Goal: Navigation & Orientation: Find specific page/section

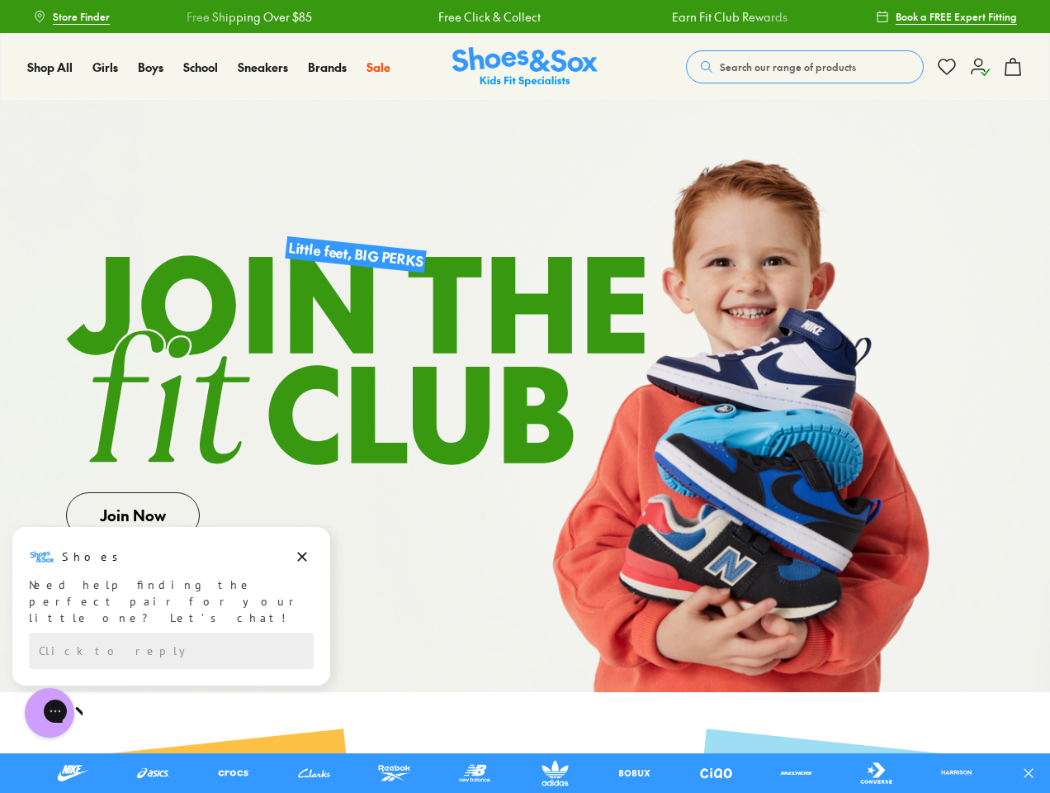
click at [856, 17] on div "Free Shipping Over $85" at bounding box center [969, 16] width 227 height 17
click at [1035, 773] on icon at bounding box center [1029, 773] width 17 height 17
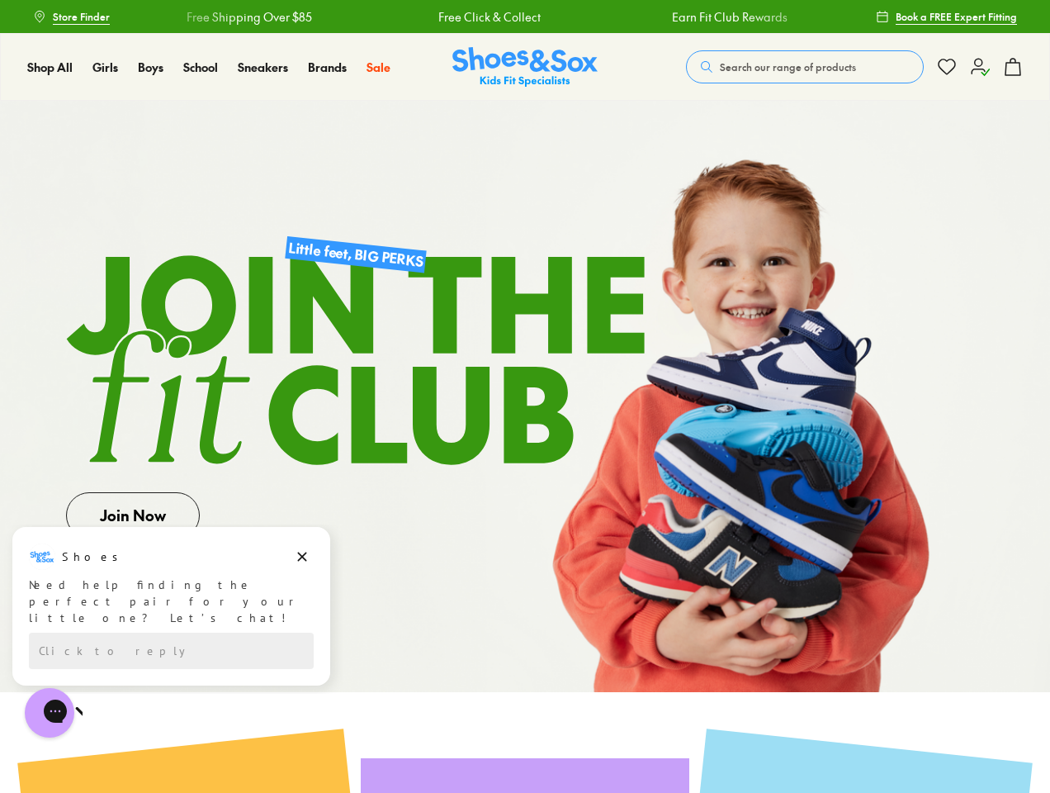
click at [805, 67] on span "Search our range of products" at bounding box center [788, 66] width 136 height 15
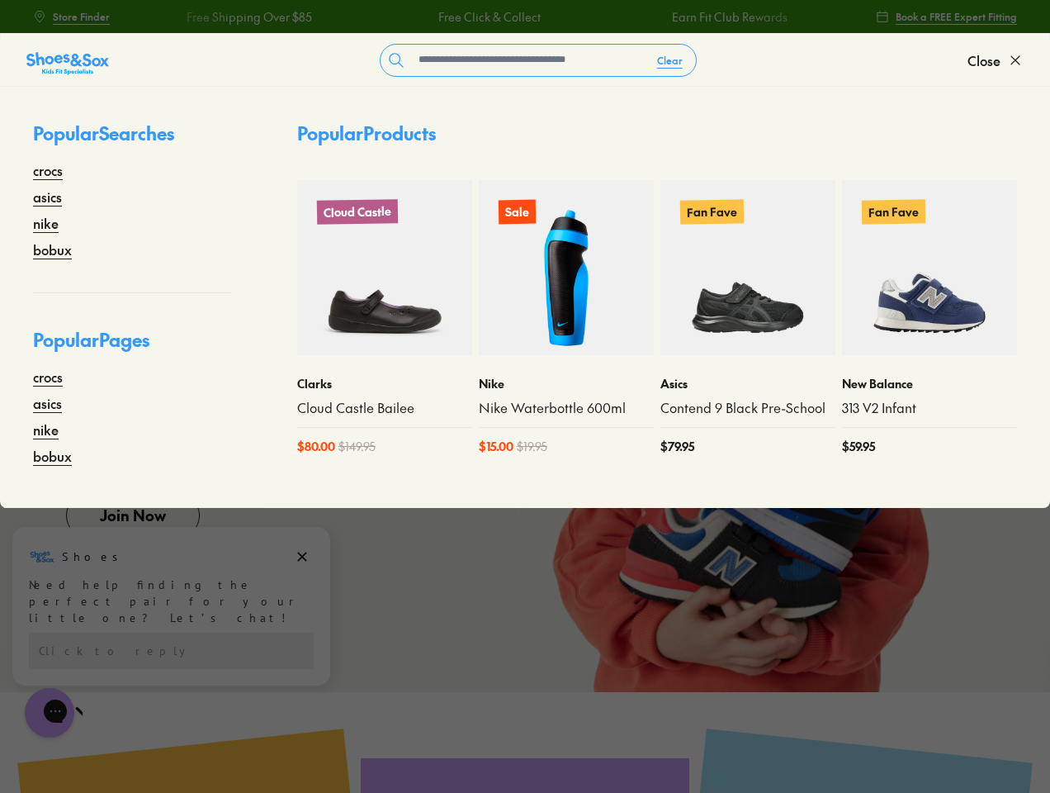
click at [670, 60] on button "Clear" at bounding box center [670, 60] width 52 height 30
click at [996, 60] on span "Close" at bounding box center [984, 60] width 33 height 20
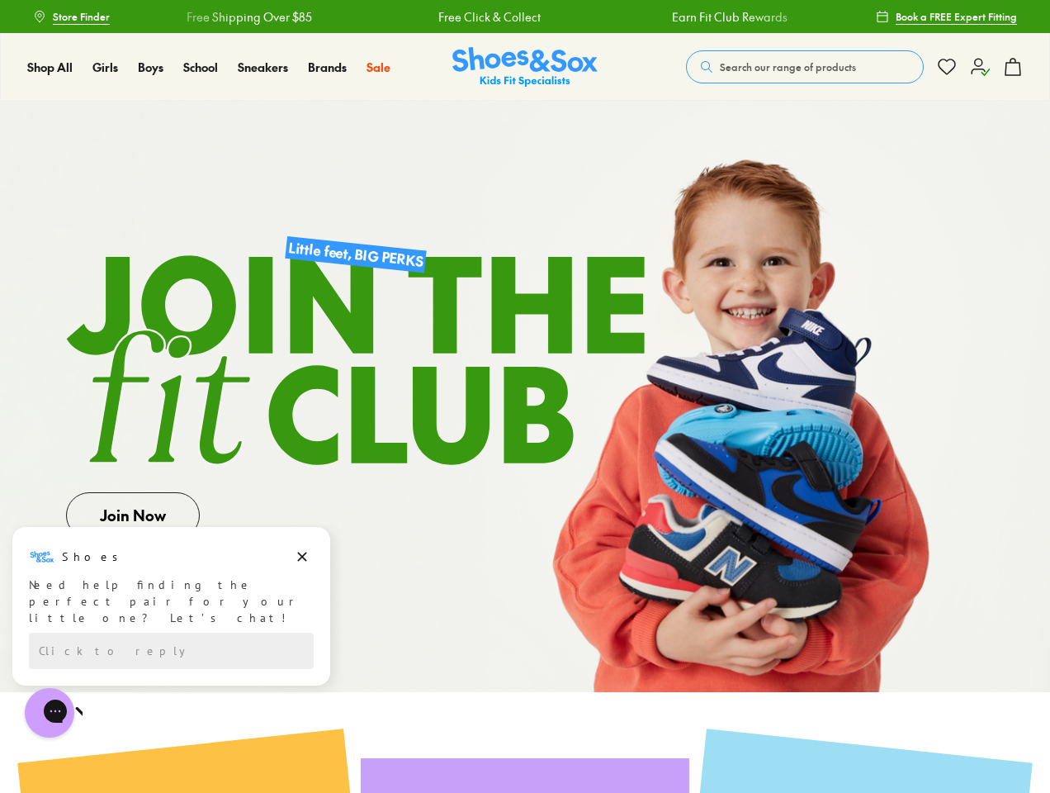
click at [1013, 67] on icon at bounding box center [1013, 67] width 20 height 20
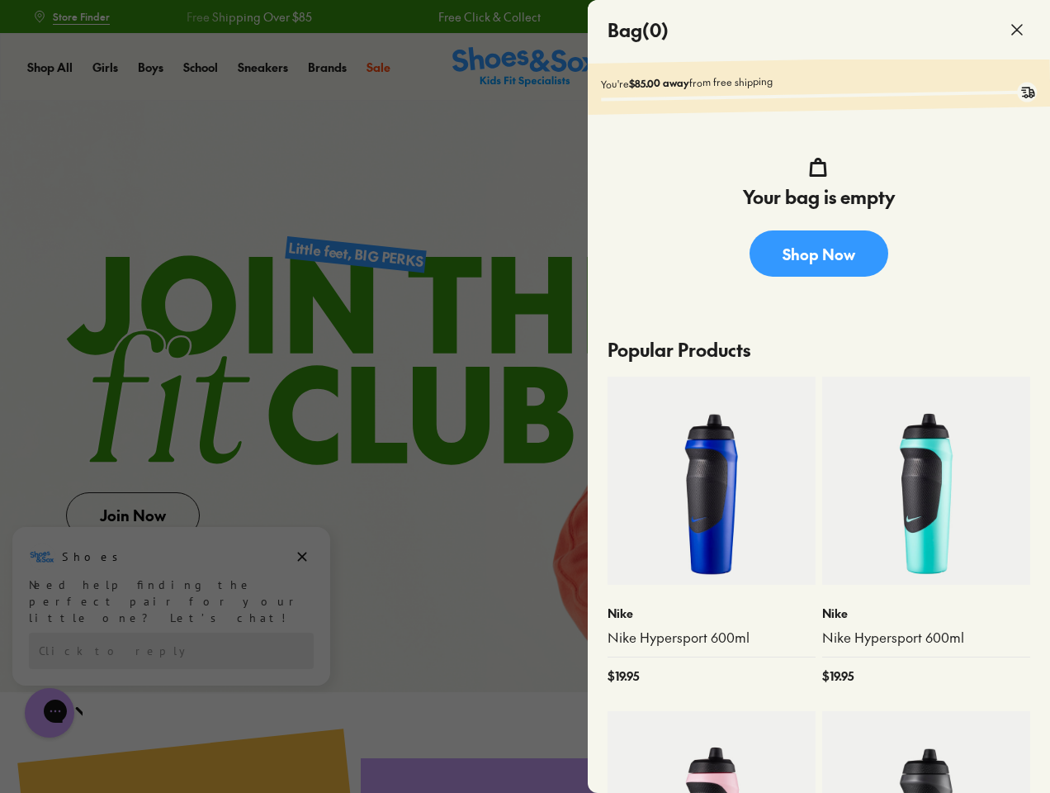
click at [171, 596] on div at bounding box center [525, 396] width 1050 height 793
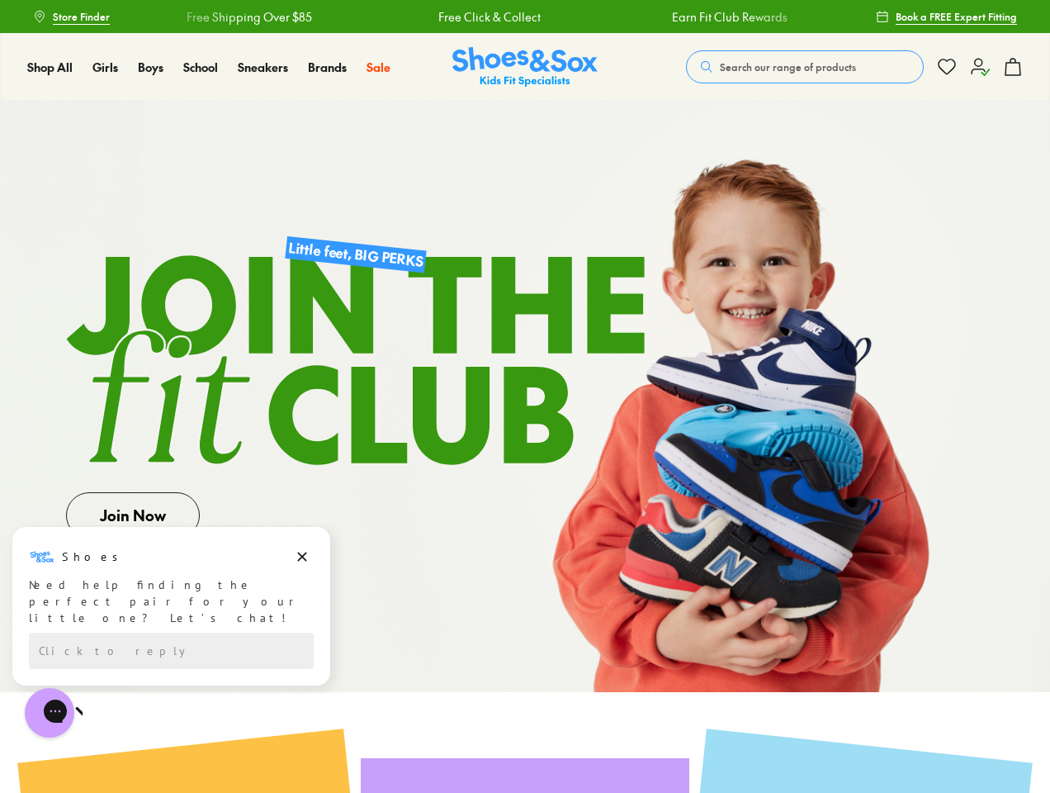
click at [302, 557] on icon "Dismiss campaign" at bounding box center [302, 556] width 9 height 9
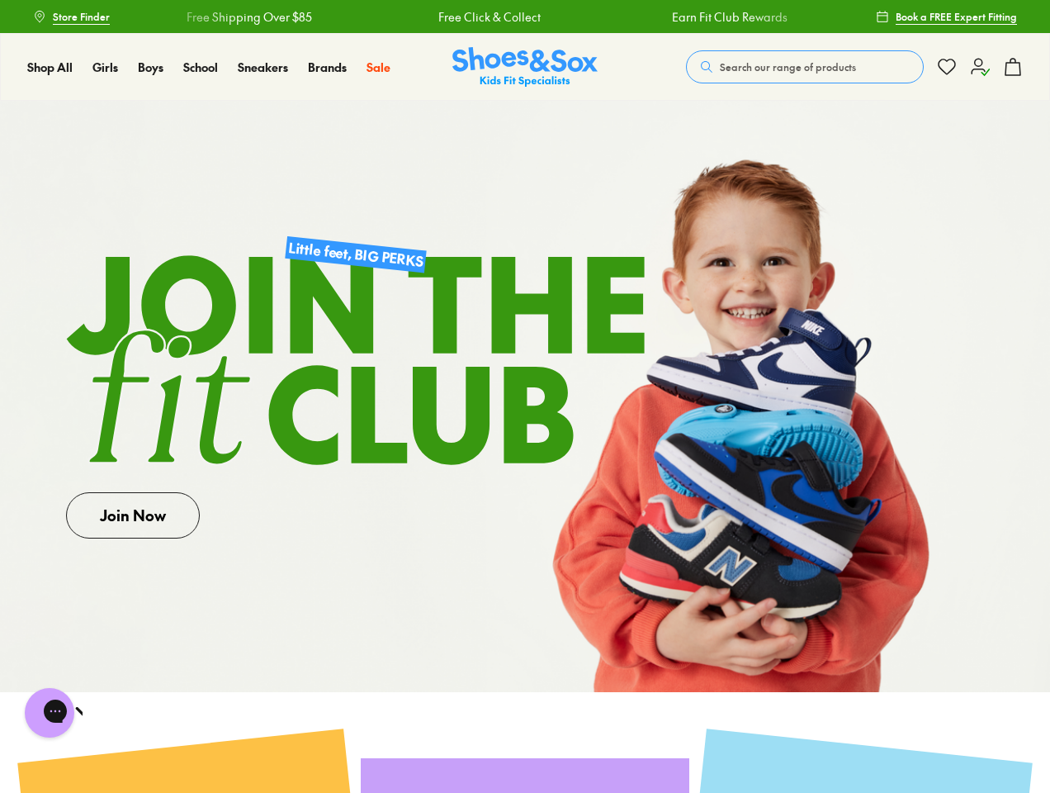
click at [171, 634] on link at bounding box center [525, 396] width 1050 height 591
